Goal: Information Seeking & Learning: Learn about a topic

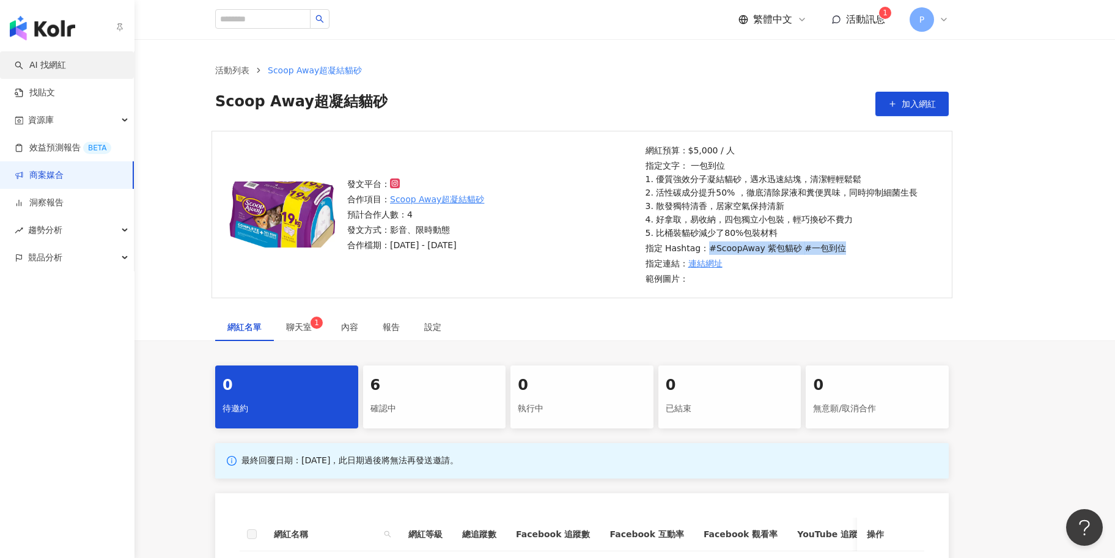
click at [20, 67] on link "AI 找網紅" at bounding box center [40, 65] width 51 height 12
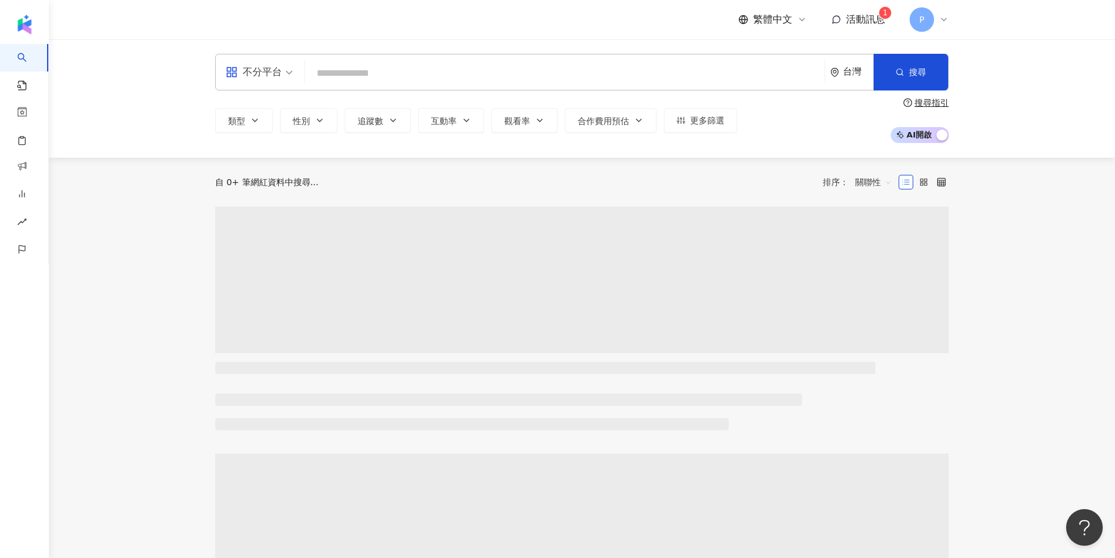
click at [339, 74] on input "search" at bounding box center [565, 73] width 510 height 23
type input "******"
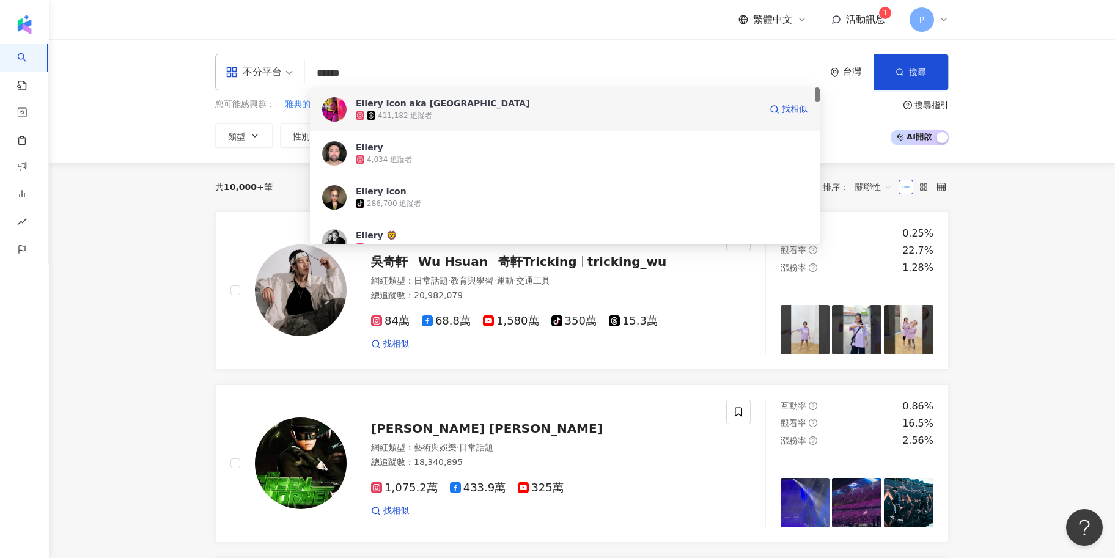
click at [643, 122] on div "Ellery Icon aka Elja Heights 411,182 追蹤者 找相似" at bounding box center [565, 109] width 510 height 44
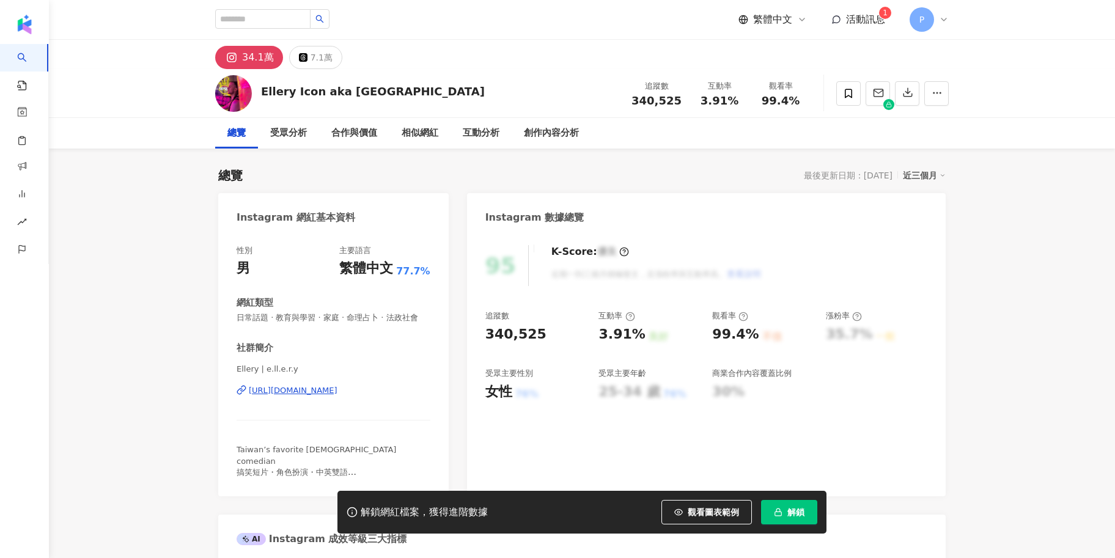
click at [793, 513] on span "解鎖" at bounding box center [795, 512] width 17 height 10
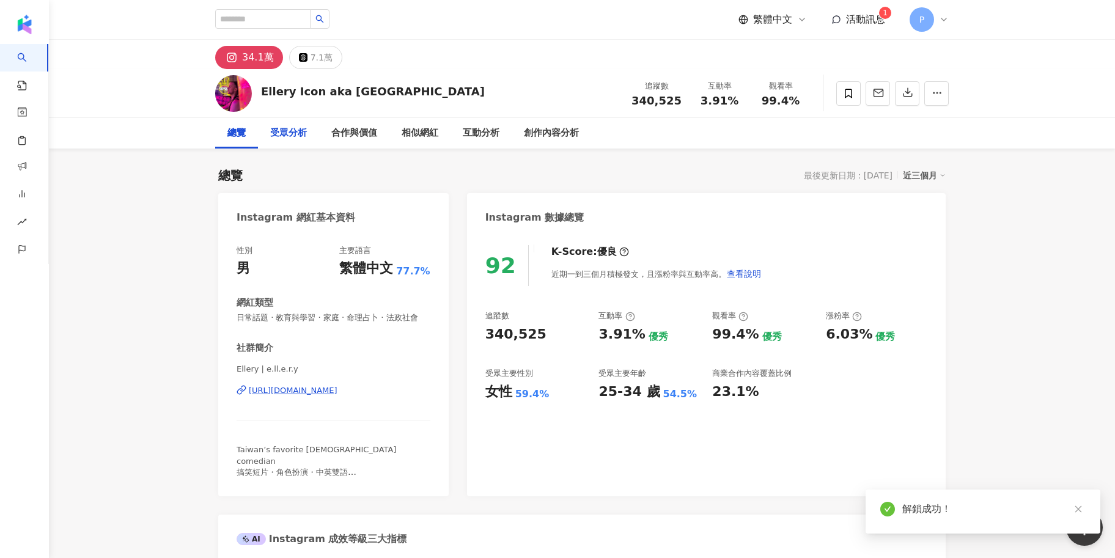
click at [284, 129] on div "受眾分析" at bounding box center [288, 133] width 37 height 15
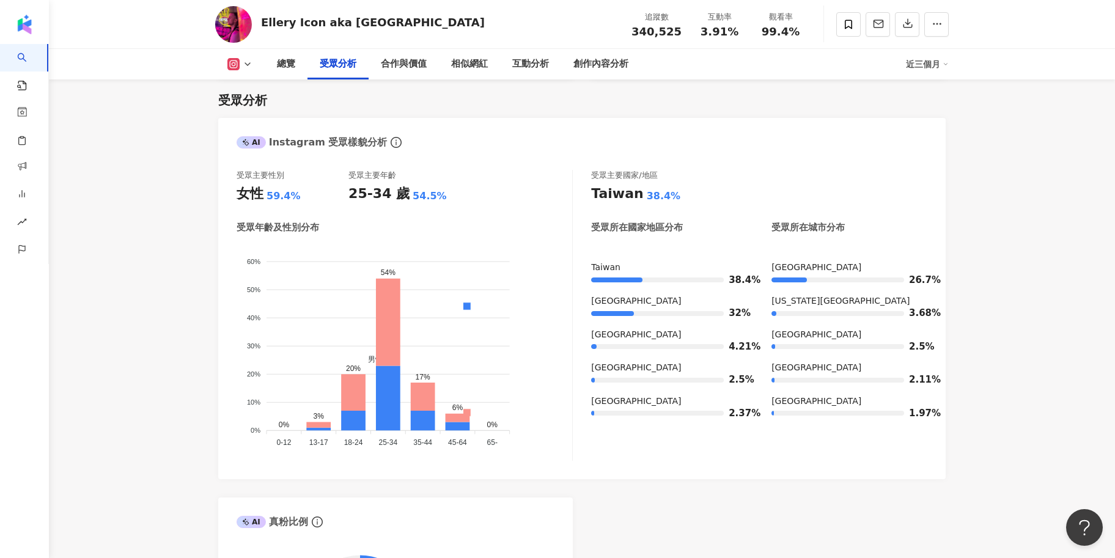
scroll to position [1019, 0]
